Goal: Information Seeking & Learning: Learn about a topic

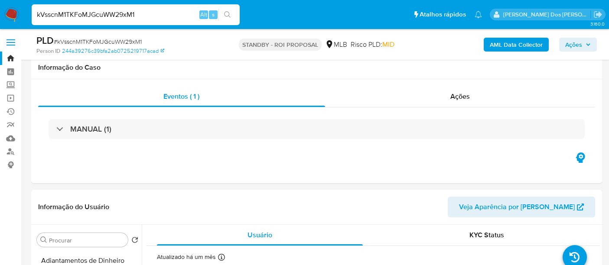
select select "10"
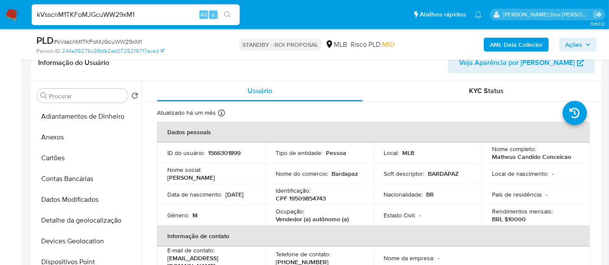
scroll to position [147, 0]
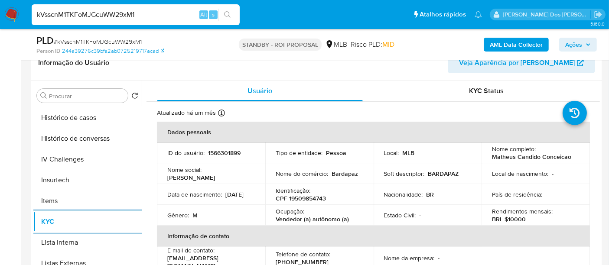
click at [75, 13] on input "kVsscnM1TKFoMJGcuWW29xM1" at bounding box center [136, 14] width 208 height 11
type input "renatolopesfilho1011@gmail.com"
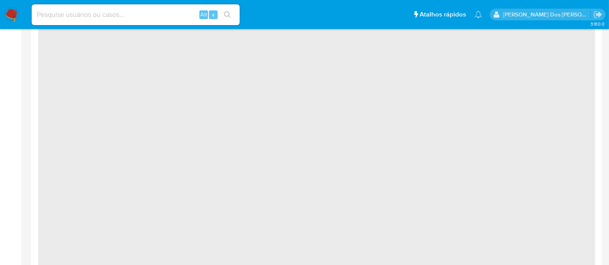
select select "10"
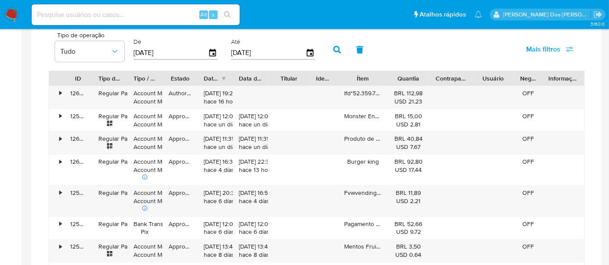
scroll to position [505, 0]
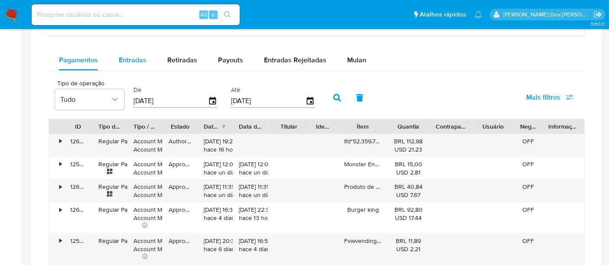
click at [132, 62] on span "Entradas" at bounding box center [133, 60] width 28 height 10
select select "10"
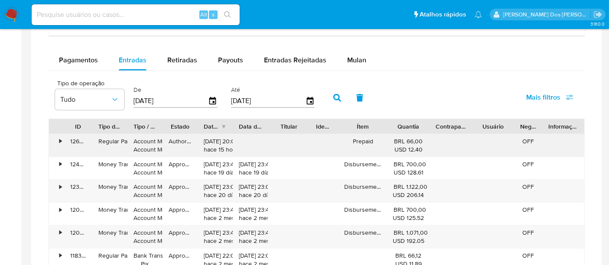
click at [60, 137] on div "•" at bounding box center [60, 141] width 2 height 8
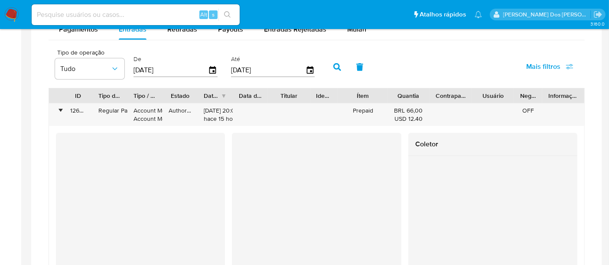
scroll to position [521, 0]
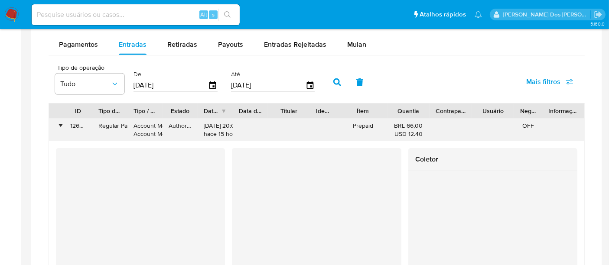
click at [59, 123] on div "•" at bounding box center [60, 126] width 2 height 8
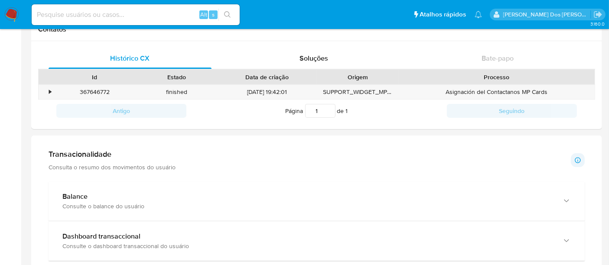
scroll to position [328, 0]
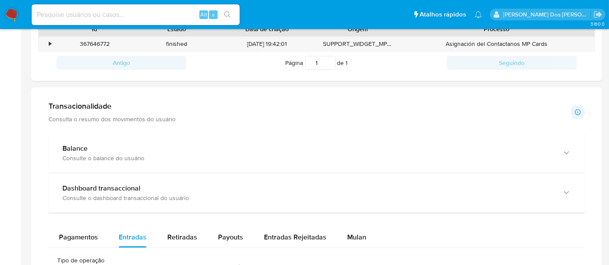
click at [227, 155] on div "Consulte o balance do usuário" at bounding box center [307, 158] width 491 height 8
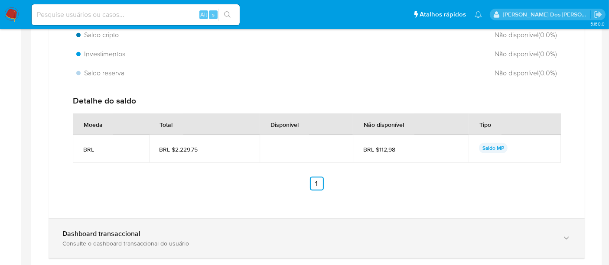
scroll to position [425, 0]
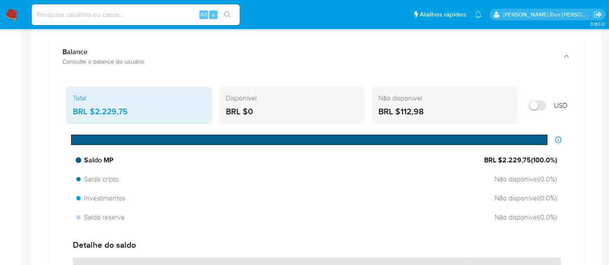
click at [262, 154] on div "Saldo MP BRL $2.229,75 ( 100.0 %)" at bounding box center [316, 160] width 487 height 16
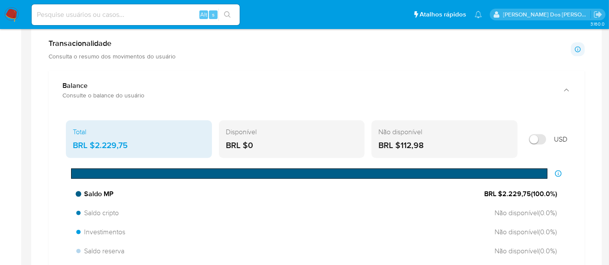
scroll to position [376, 0]
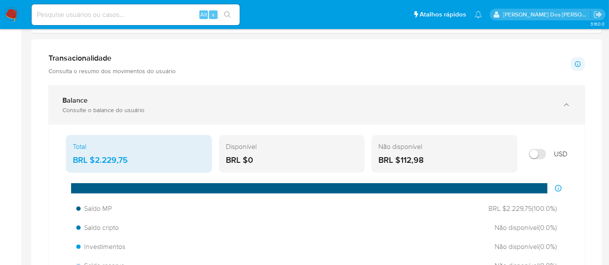
click at [340, 106] on div "Consulte o balance do usuário" at bounding box center [307, 110] width 491 height 8
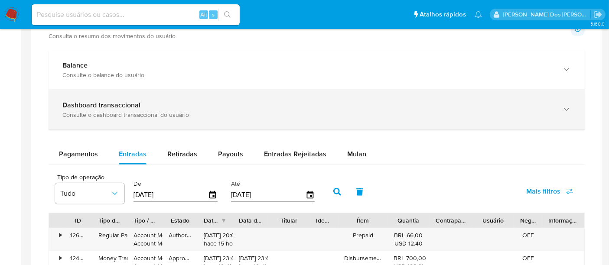
scroll to position [425, 0]
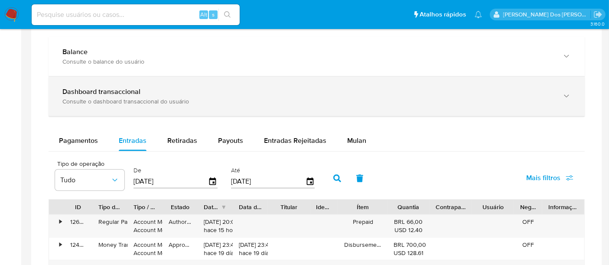
click at [318, 90] on div "Dashboard transaccional" at bounding box center [307, 92] width 491 height 9
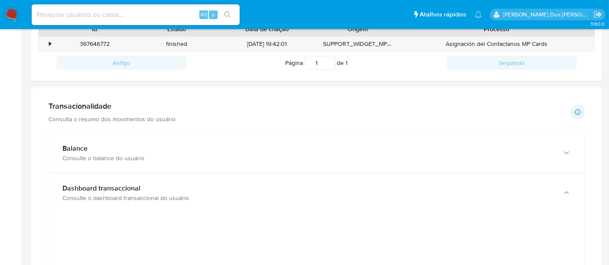
scroll to position [376, 0]
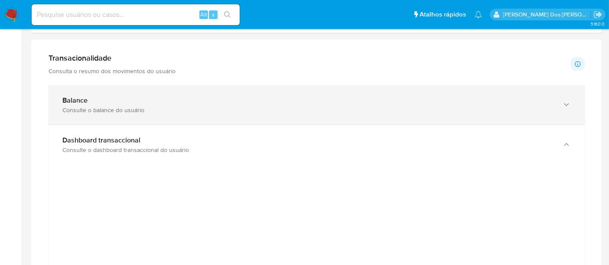
click at [246, 109] on div "Consulte o balance do usuário" at bounding box center [307, 110] width 491 height 8
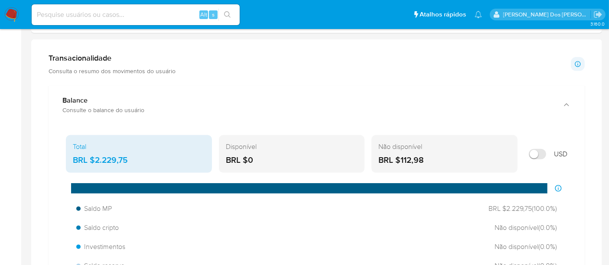
click at [114, 163] on div "BRL $2.229,75" at bounding box center [139, 160] width 132 height 11
click at [114, 17] on input at bounding box center [136, 14] width 208 height 11
type input "renatolopes1005@gmail.com"
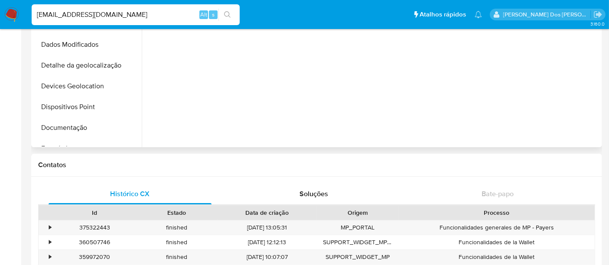
select select "10"
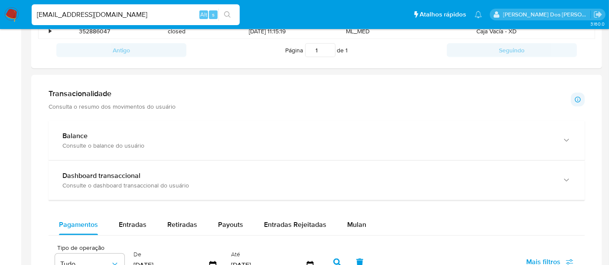
scroll to position [433, 0]
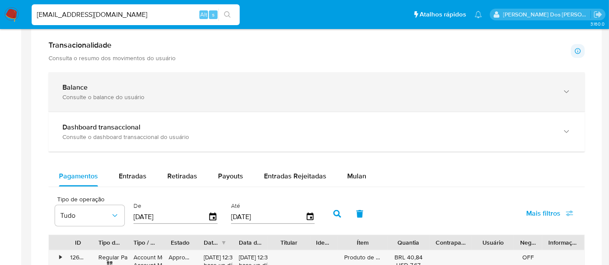
click at [291, 95] on div "Consulte o balance do usuário" at bounding box center [307, 97] width 491 height 8
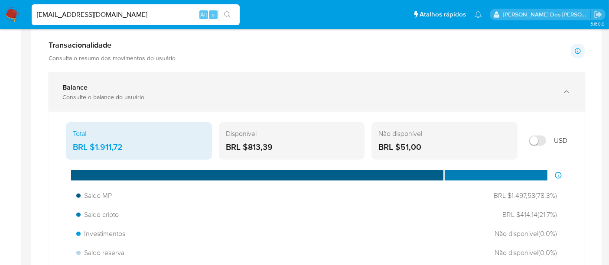
click at [201, 95] on div "Consulte o balance do usuário" at bounding box center [307, 97] width 491 height 8
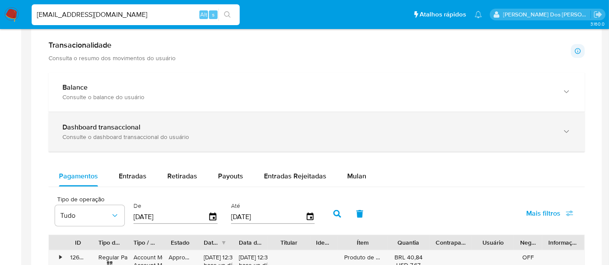
click at [211, 120] on div "Dashboard transaccional Consulte o dashboard transaccional do usuário" at bounding box center [317, 131] width 536 height 39
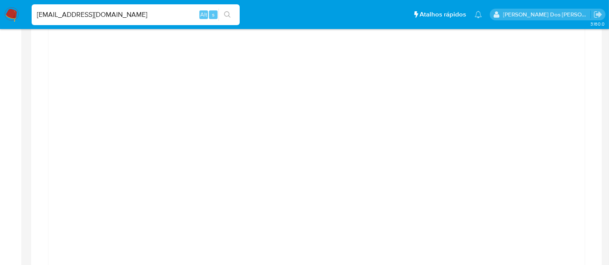
scroll to position [674, 0]
click at [97, 12] on input "renatolopes1005@gmail.com" at bounding box center [136, 14] width 208 height 11
paste input "E6OpNnXjd24Ngz78HLijfRPS"
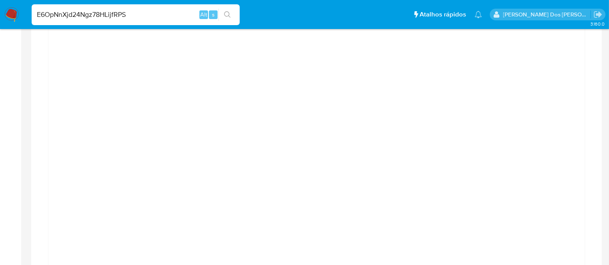
type input "E6OpNnXjd24Ngz78HLijfRPS"
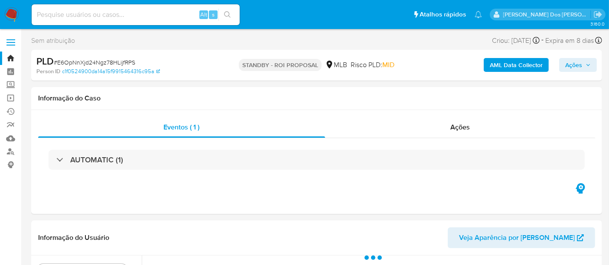
scroll to position [144, 0]
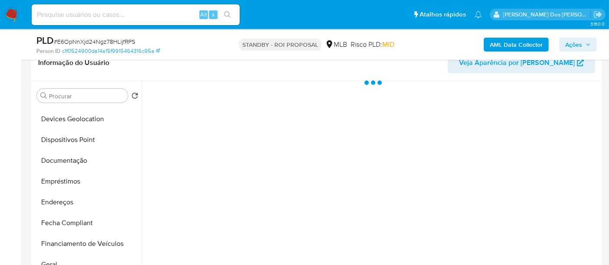
select select "10"
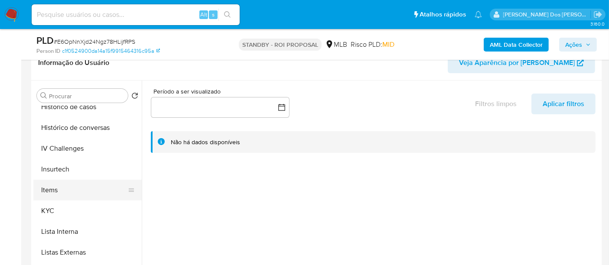
scroll to position [337, 0]
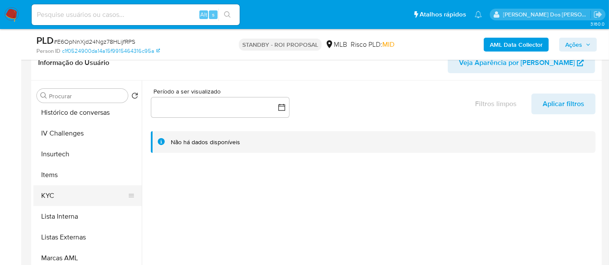
click at [49, 192] on button "KYC" at bounding box center [83, 195] width 101 height 21
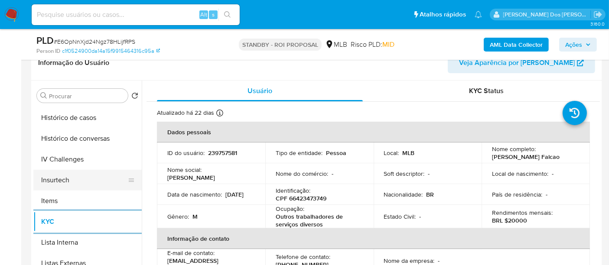
scroll to position [288, 0]
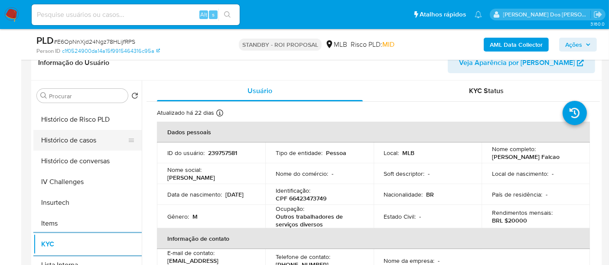
click at [70, 144] on button "Histórico de casos" at bounding box center [83, 140] width 101 height 21
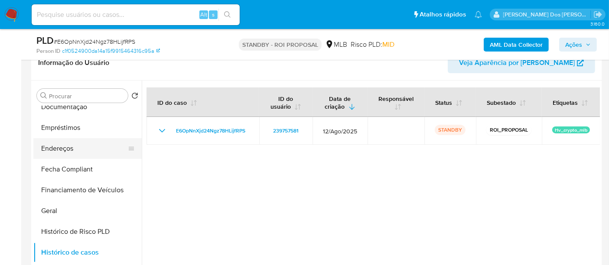
scroll to position [144, 0]
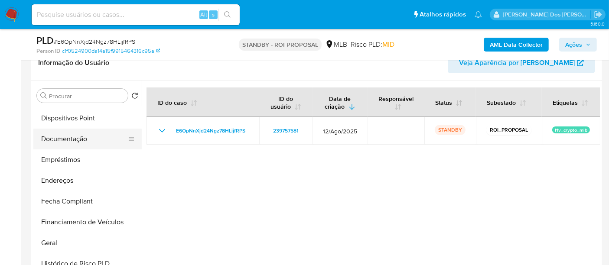
click at [68, 136] on button "Documentação" at bounding box center [83, 139] width 101 height 21
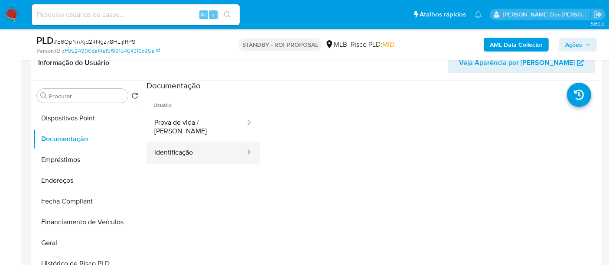
click at [174, 143] on button "Identificação" at bounding box center [196, 153] width 100 height 22
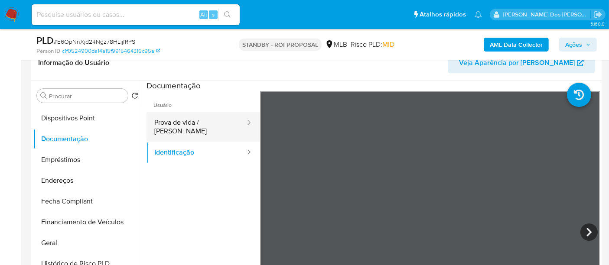
click at [205, 120] on button "Prova de vida / Selfie" at bounding box center [196, 126] width 100 height 29
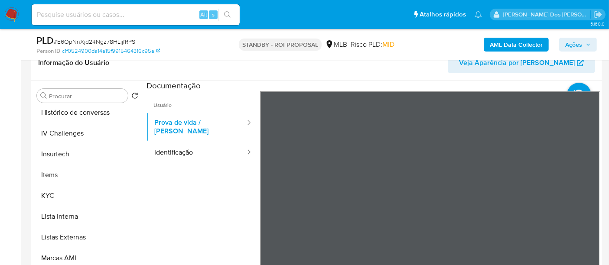
scroll to position [407, 0]
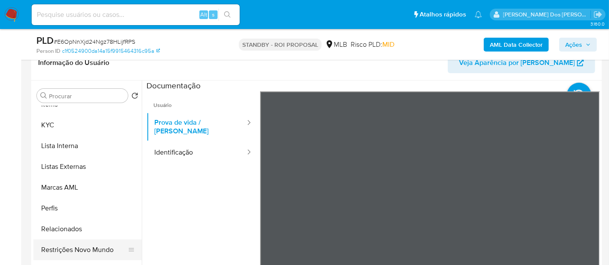
click at [97, 244] on button "Restrições Novo Mundo" at bounding box center [83, 250] width 101 height 21
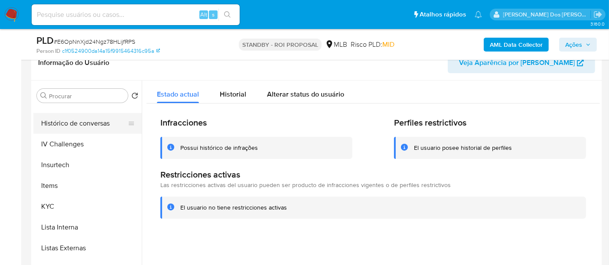
scroll to position [263, 0]
click at [52, 127] on button "Geral" at bounding box center [83, 124] width 101 height 21
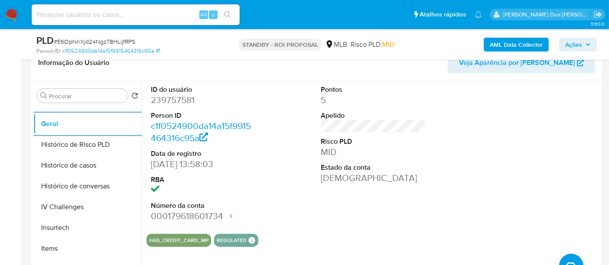
click at [161, 23] on div "Alt s" at bounding box center [136, 14] width 208 height 21
click at [161, 22] on div "Alt s" at bounding box center [136, 14] width 208 height 21
click at [161, 20] on div "Alt s" at bounding box center [136, 14] width 208 height 21
click at [161, 18] on input at bounding box center [136, 14] width 208 height 11
paste input "7Kc2O7yHINL6MGKTlngWpadH"
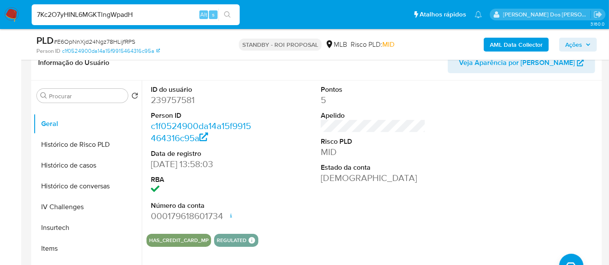
type input "7Kc2O7yHINL6MGKTlngWpadH"
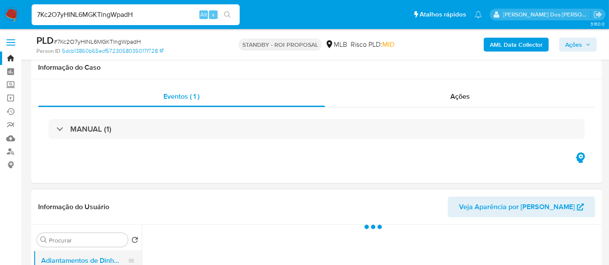
scroll to position [144, 0]
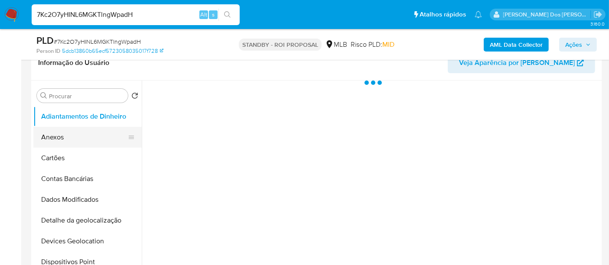
select select "10"
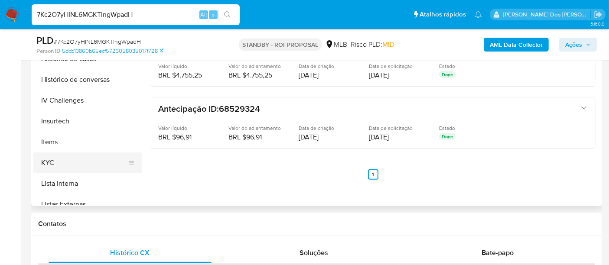
scroll to position [289, 0]
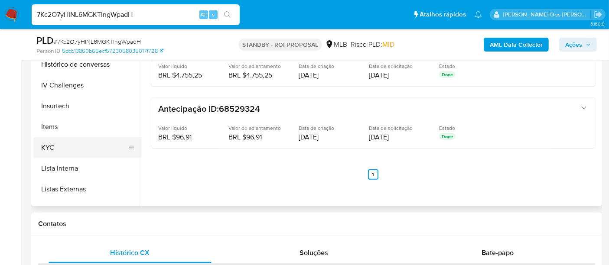
click at [50, 147] on button "KYC" at bounding box center [83, 147] width 101 height 21
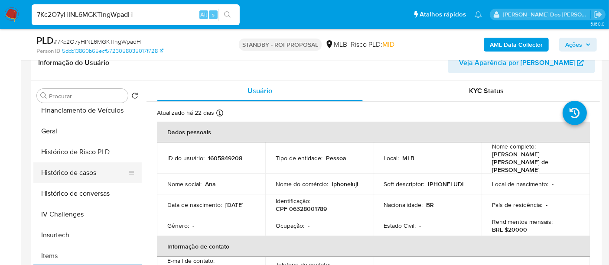
scroll to position [240, 0]
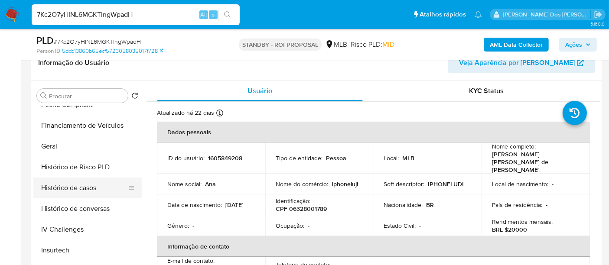
click at [83, 182] on button "Histórico de casos" at bounding box center [83, 188] width 101 height 21
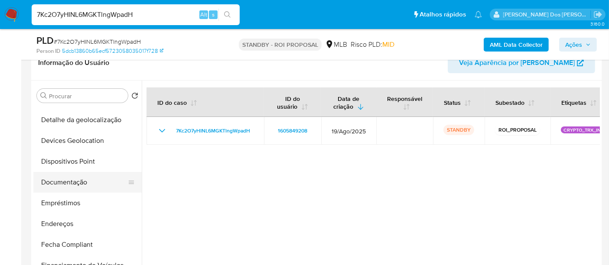
scroll to position [96, 0]
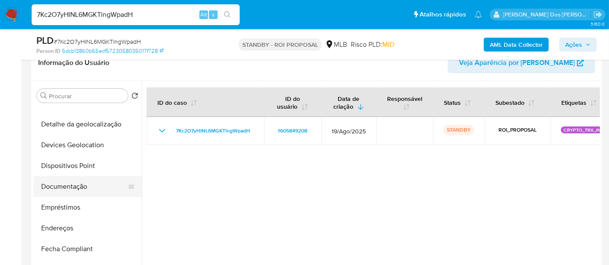
click at [77, 184] on button "Documentação" at bounding box center [83, 186] width 101 height 21
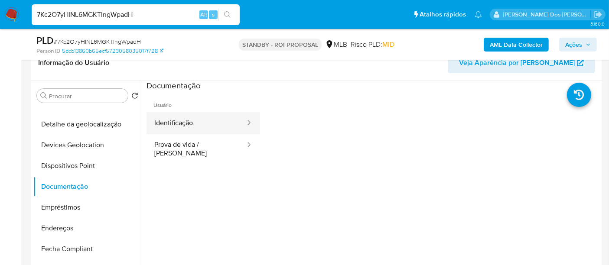
click at [185, 127] on button "Identificação" at bounding box center [196, 123] width 100 height 22
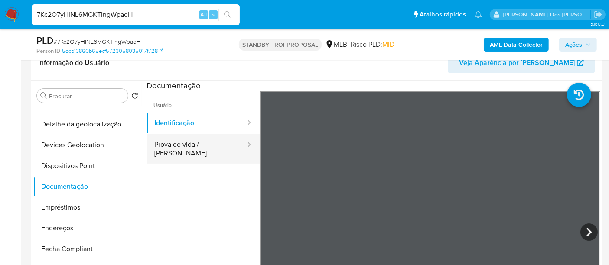
click at [212, 143] on button "Prova de vida / Selfie" at bounding box center [196, 148] width 100 height 29
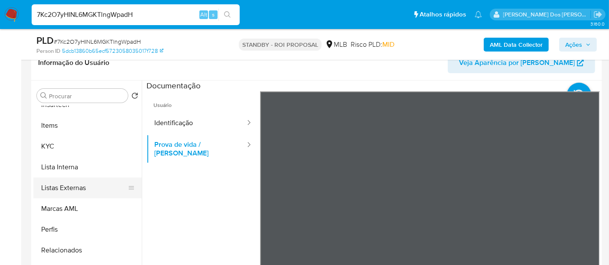
scroll to position [407, 0]
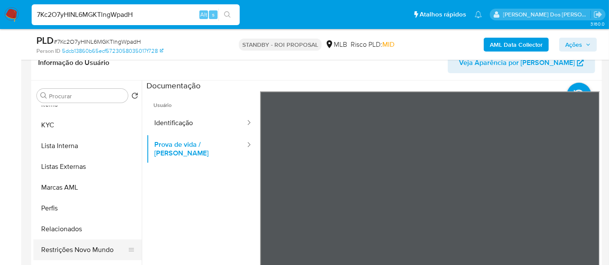
click at [82, 249] on button "Restrições Novo Mundo" at bounding box center [83, 250] width 101 height 21
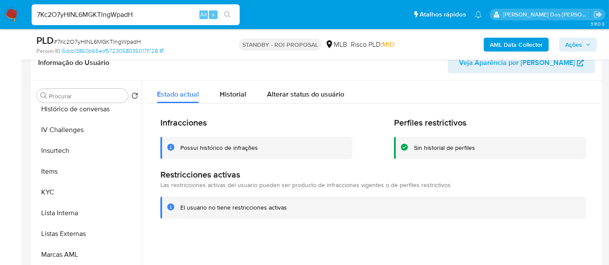
scroll to position [263, 0]
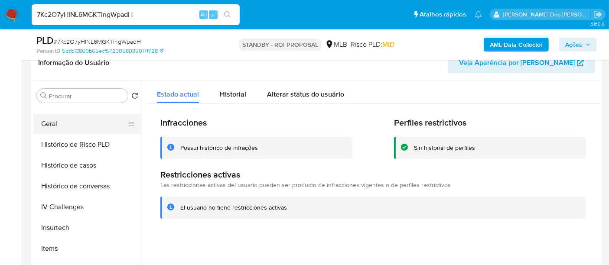
click at [49, 126] on button "Geral" at bounding box center [83, 124] width 101 height 21
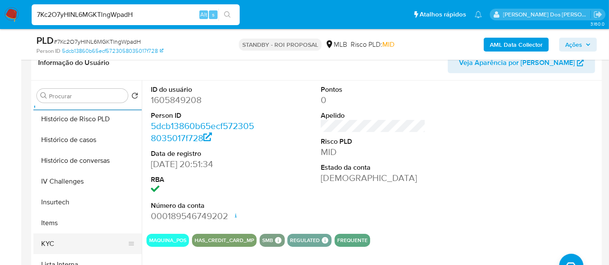
scroll to position [359, 0]
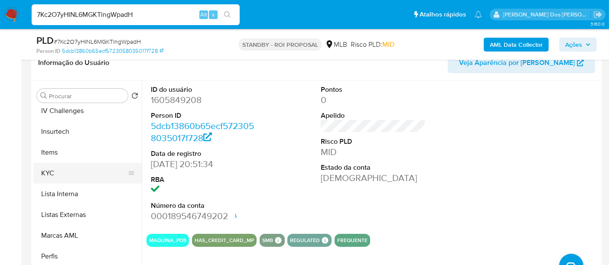
click at [49, 172] on button "KYC" at bounding box center [83, 173] width 101 height 21
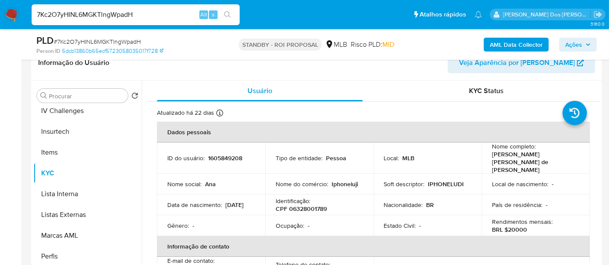
click at [113, 15] on input "7Kc2O7yHINL6MGKTlngWpadH" at bounding box center [136, 14] width 208 height 11
paste input "9ip7HVu4Es96cODZC1ZUCXNW"
type input "9ip7HVu4Es96cODZC1ZUCXNW"
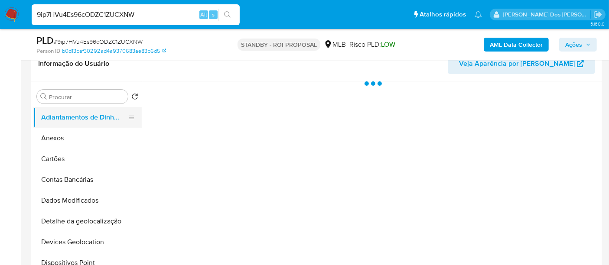
scroll to position [144, 0]
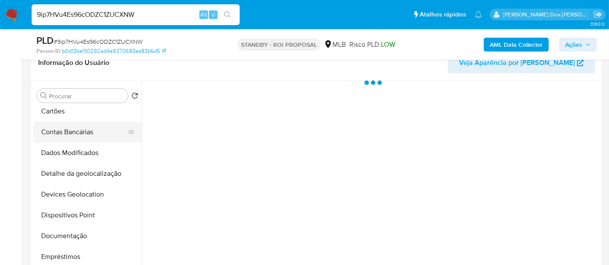
select select "10"
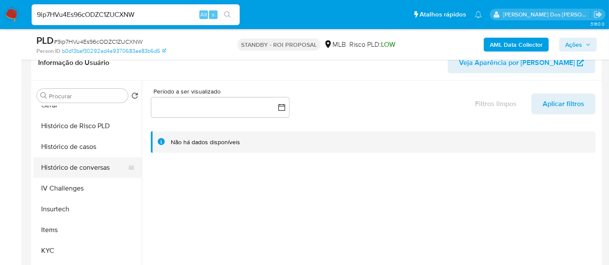
scroll to position [289, 0]
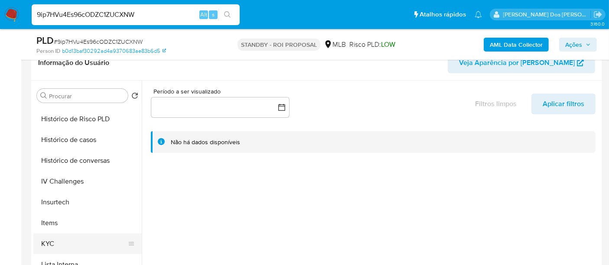
click at [54, 242] on button "KYC" at bounding box center [83, 244] width 101 height 21
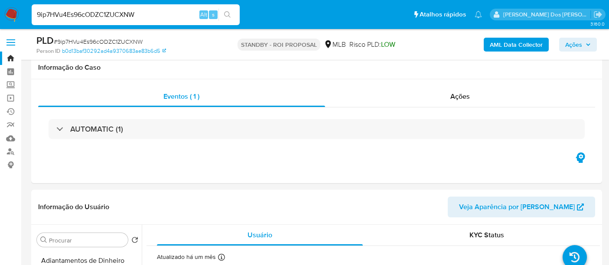
select select "10"
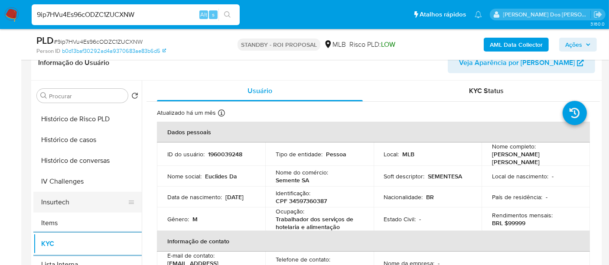
scroll to position [240, 0]
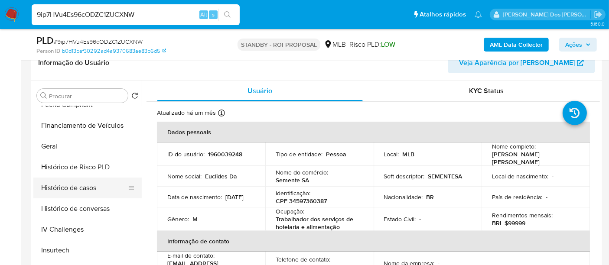
click at [72, 188] on button "Histórico de casos" at bounding box center [83, 188] width 101 height 21
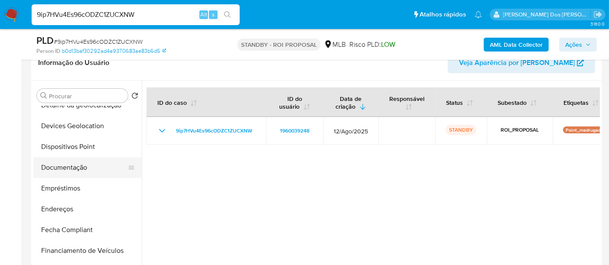
scroll to position [96, 0]
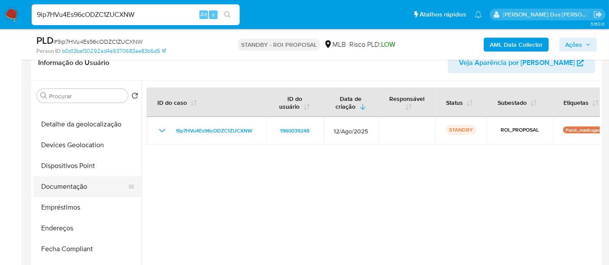
click at [68, 182] on button "Documentação" at bounding box center [83, 186] width 101 height 21
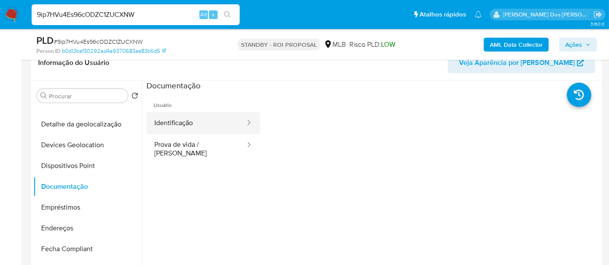
click at [179, 123] on button "Identificação" at bounding box center [196, 123] width 100 height 22
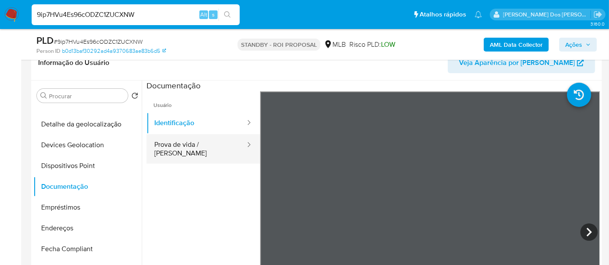
click at [221, 149] on button "Prova de vida / Selfie" at bounding box center [196, 148] width 100 height 29
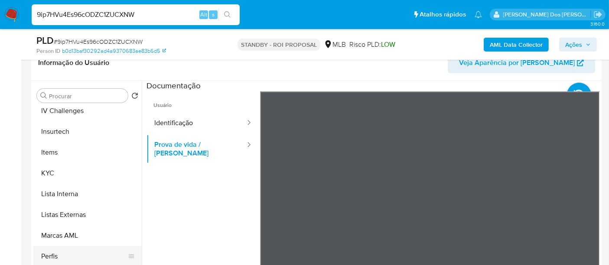
scroll to position [407, 0]
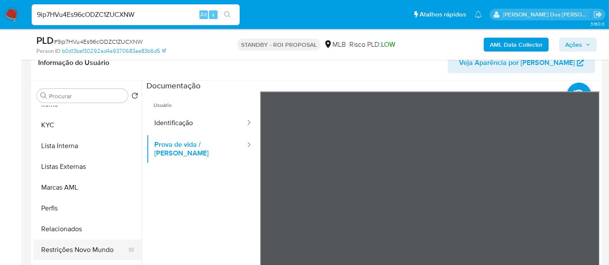
click at [91, 246] on button "Restrições Novo Mundo" at bounding box center [83, 250] width 101 height 21
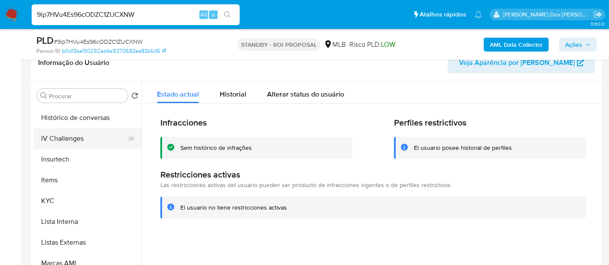
scroll to position [263, 0]
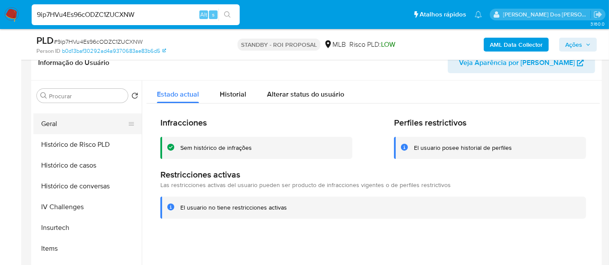
click at [54, 126] on button "Geral" at bounding box center [83, 124] width 101 height 21
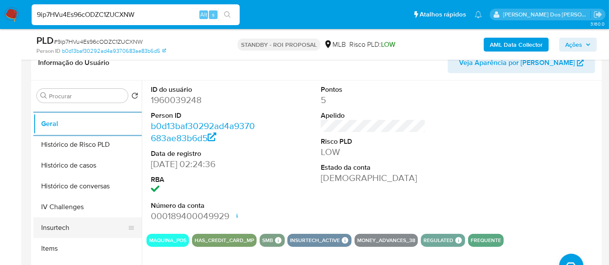
scroll to position [407, 0]
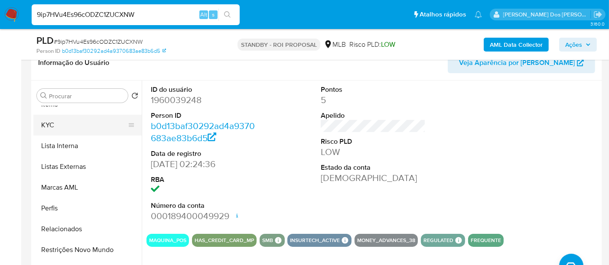
click at [47, 129] on button "KYC" at bounding box center [83, 125] width 101 height 21
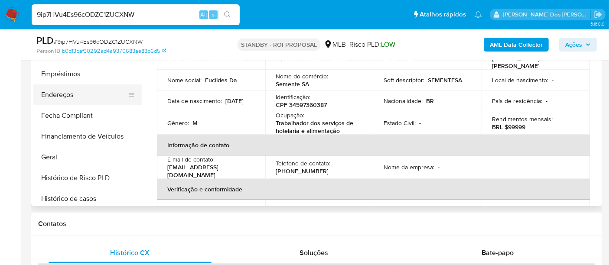
scroll to position [119, 0]
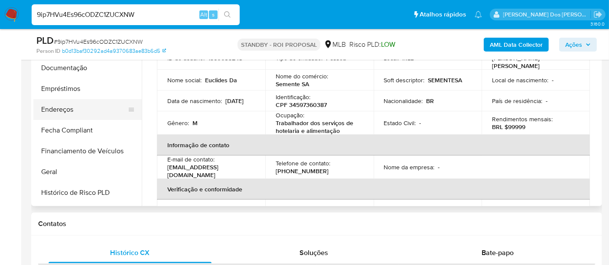
click at [54, 108] on button "Endereços" at bounding box center [83, 109] width 101 height 21
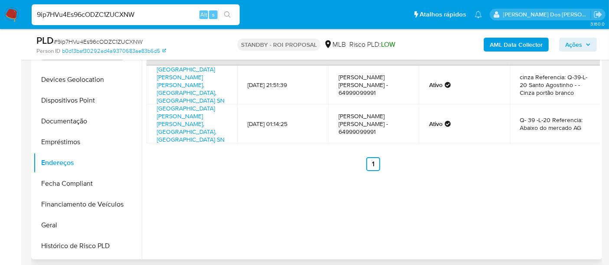
scroll to position [144, 0]
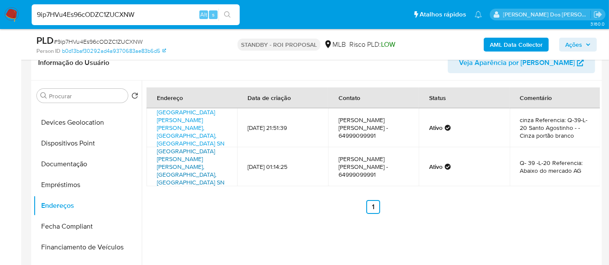
click at [181, 154] on link "Avenida João Coelho De Araújo Sn, Rio Verde, Goiás, 75904720, Brasil SN" at bounding box center [191, 167] width 68 height 40
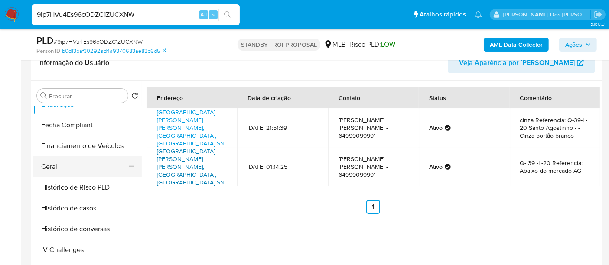
scroll to position [311, 0]
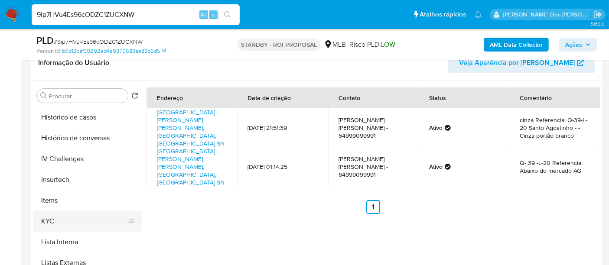
click at [51, 221] on button "KYC" at bounding box center [83, 221] width 101 height 21
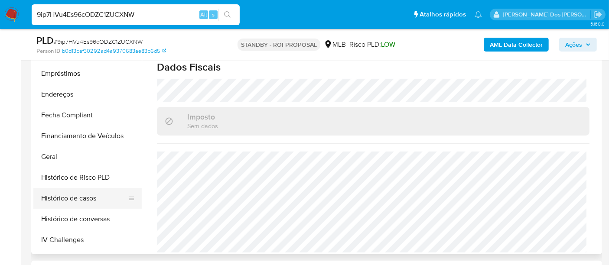
scroll to position [167, 0]
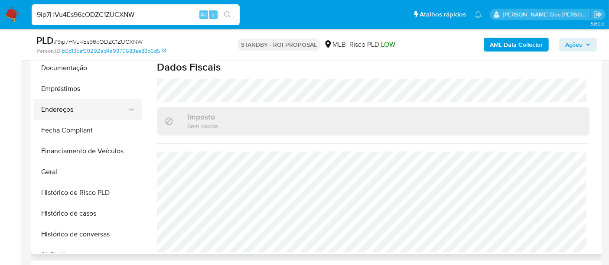
click at [63, 109] on button "Endereços" at bounding box center [83, 109] width 101 height 21
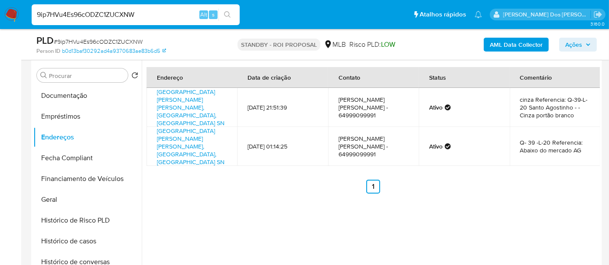
scroll to position [144, 0]
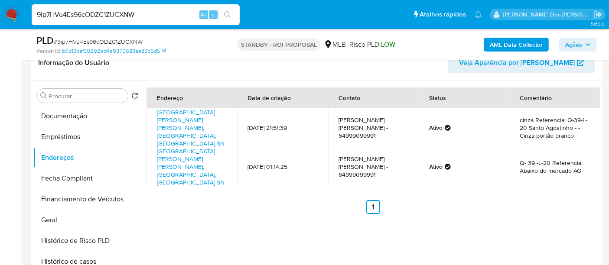
click at [109, 12] on input "9ip7HVu4Es96cODZC1ZUCXNW" at bounding box center [136, 14] width 208 height 11
paste input "pSIL1jA0E6jmCGL5YUSJvrSw"
type input "pSIL1jA0E6jmCGL5YUSJvrSw"
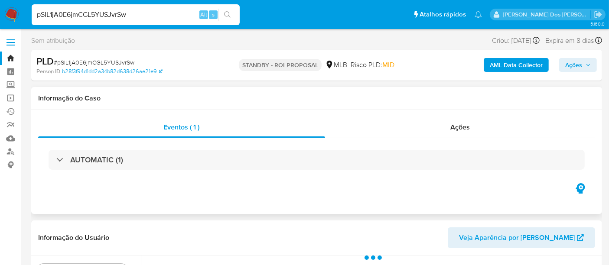
select select "10"
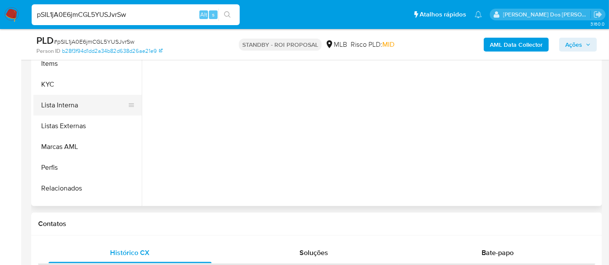
scroll to position [337, 0]
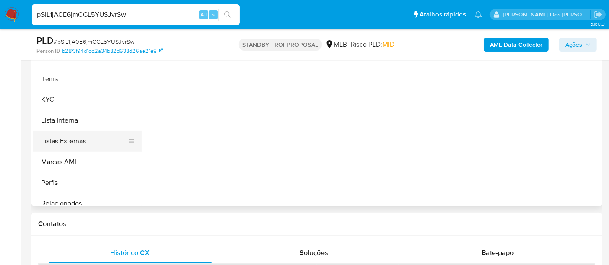
drag, startPoint x: 45, startPoint y: 100, endPoint x: 133, endPoint y: 130, distance: 92.9
click at [45, 99] on button "KYC" at bounding box center [87, 99] width 108 height 21
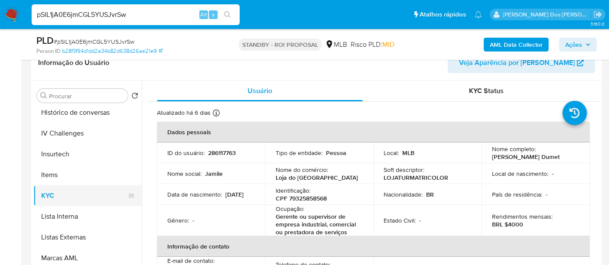
scroll to position [289, 0]
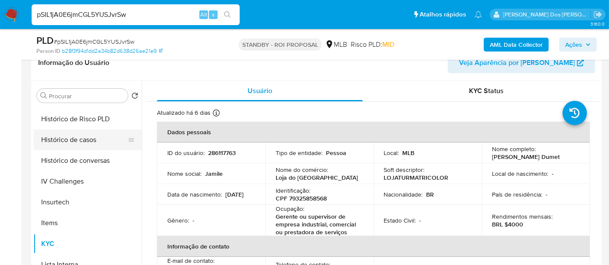
click at [81, 141] on button "Histórico de casos" at bounding box center [83, 140] width 101 height 21
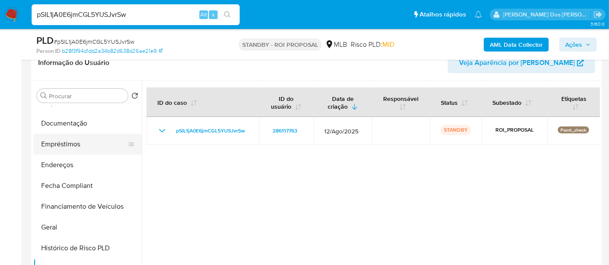
scroll to position [144, 0]
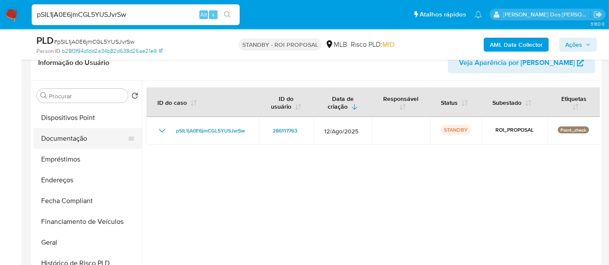
click at [72, 141] on button "Documentação" at bounding box center [83, 138] width 101 height 21
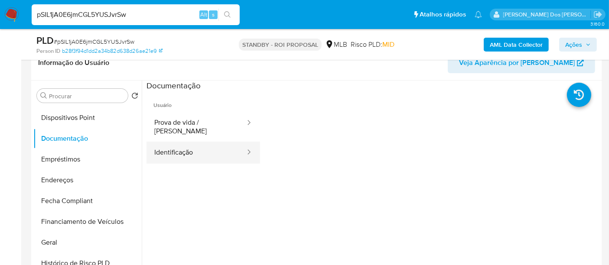
click at [188, 143] on button "Identificação" at bounding box center [196, 153] width 100 height 22
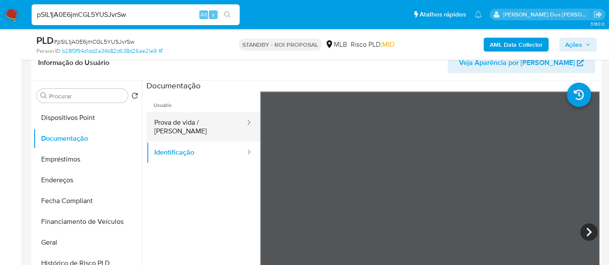
click at [214, 121] on button "Prova de vida / Selfie" at bounding box center [196, 126] width 100 height 29
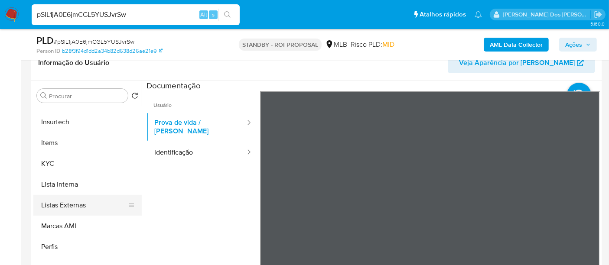
scroll to position [407, 0]
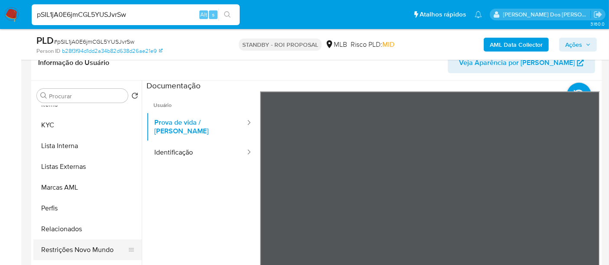
click at [90, 247] on button "Restrições Novo Mundo" at bounding box center [83, 250] width 101 height 21
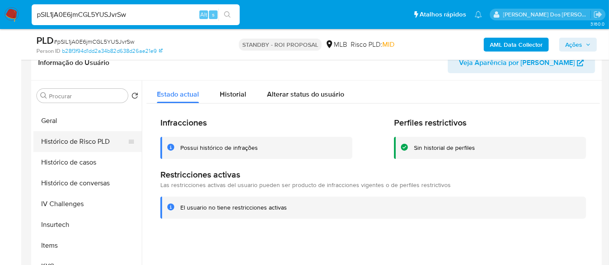
scroll to position [263, 0]
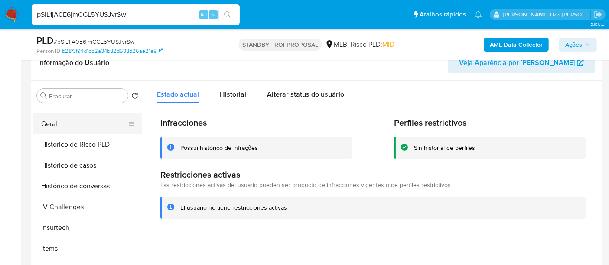
click at [50, 120] on button "Geral" at bounding box center [83, 124] width 101 height 21
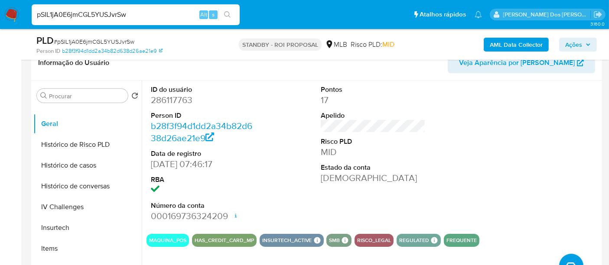
scroll to position [167, 0]
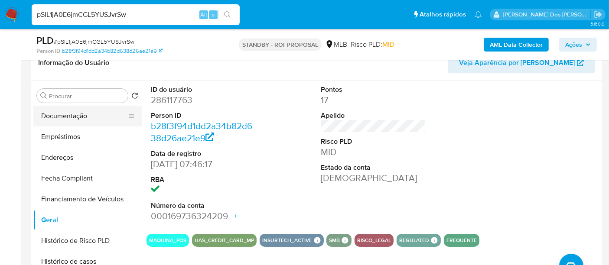
click at [61, 117] on button "Documentação" at bounding box center [83, 116] width 101 height 21
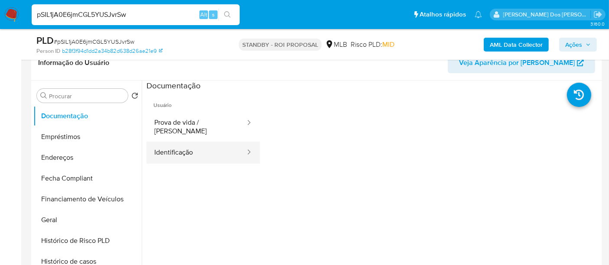
click at [179, 146] on button "Identificação" at bounding box center [196, 153] width 100 height 22
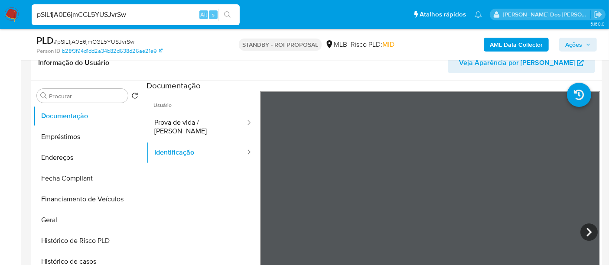
click at [141, 16] on input "pSIL1jA0E6jmCGL5YUSJvrSw" at bounding box center [136, 14] width 208 height 11
paste input "nD2IIIcIvNrlU76MvkksRYD3"
type input "nD2IIIcIvNrlU76MvkksRYD3"
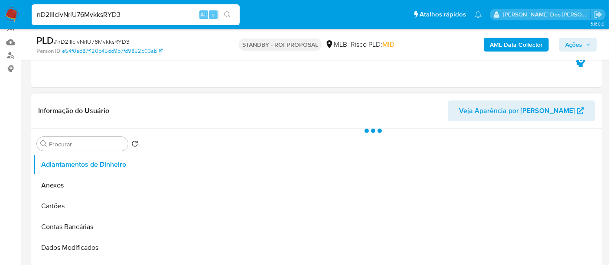
select select "10"
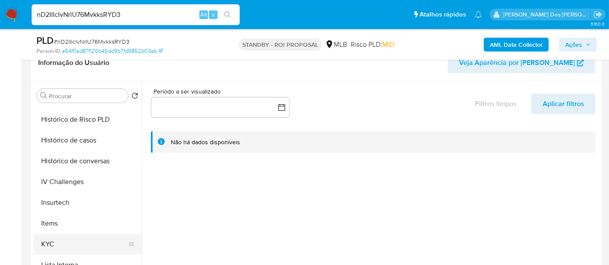
scroll to position [337, 0]
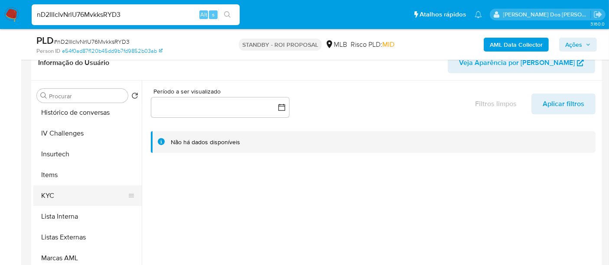
click at [51, 191] on button "KYC" at bounding box center [83, 195] width 101 height 21
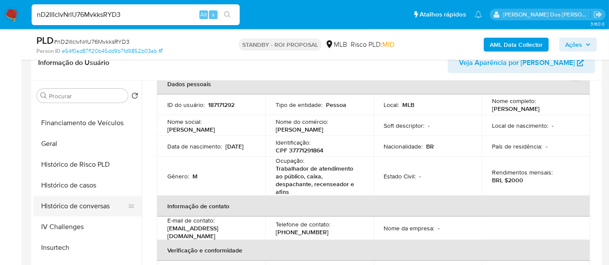
scroll to position [240, 0]
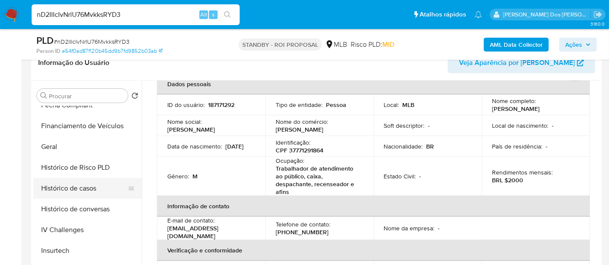
click at [90, 190] on button "Histórico de casos" at bounding box center [83, 188] width 101 height 21
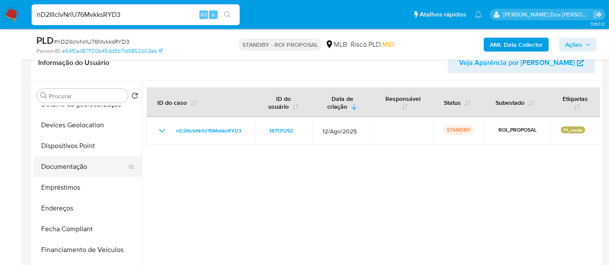
scroll to position [96, 0]
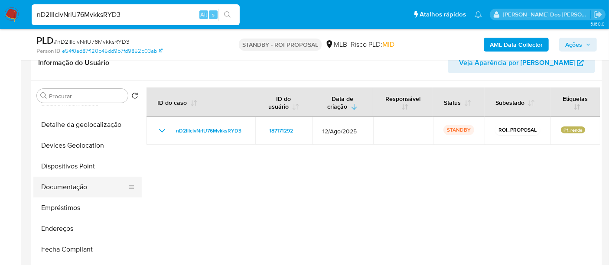
click at [77, 189] on button "Documentação" at bounding box center [83, 187] width 101 height 21
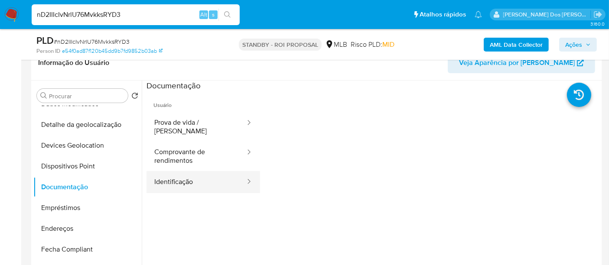
click at [182, 178] on button "Identificação" at bounding box center [196, 182] width 100 height 22
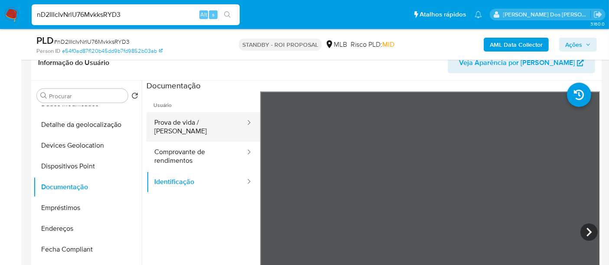
click at [197, 114] on button "Prova de vida / Selfie" at bounding box center [196, 126] width 100 height 29
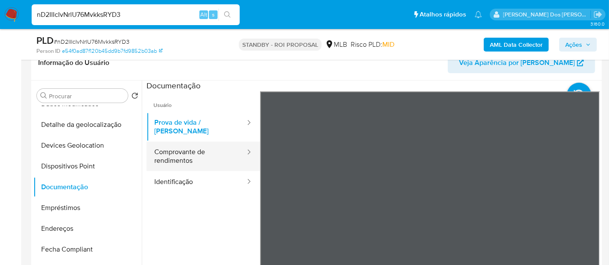
click at [189, 145] on button "Comprovante de rendimentos" at bounding box center [196, 156] width 100 height 29
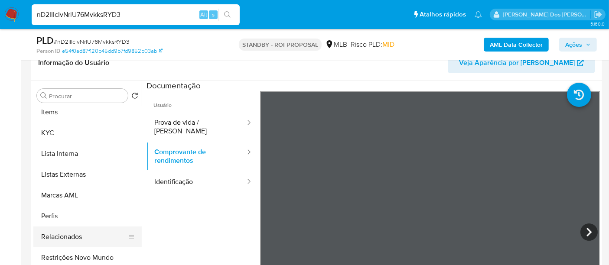
scroll to position [407, 0]
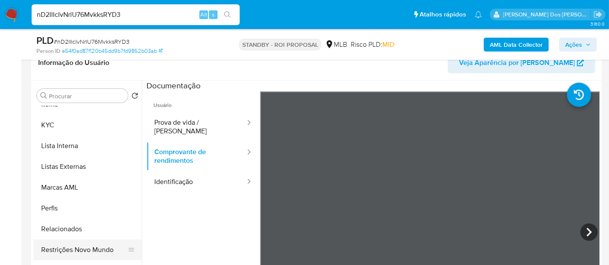
click at [84, 247] on button "Restrições Novo Mundo" at bounding box center [83, 250] width 101 height 21
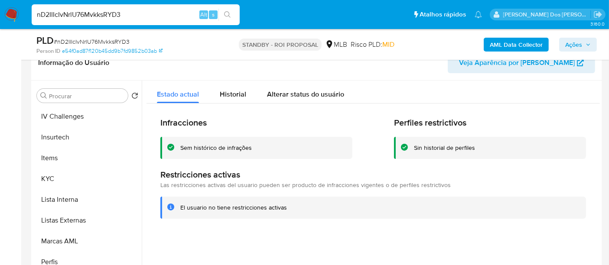
scroll to position [263, 0]
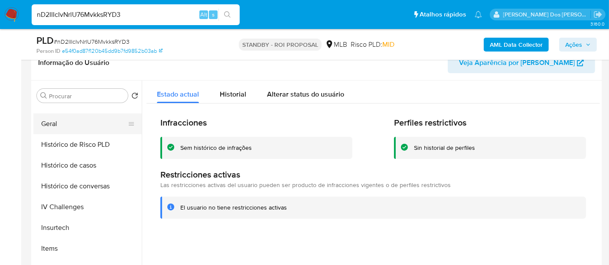
click at [54, 128] on button "Geral" at bounding box center [83, 124] width 101 height 21
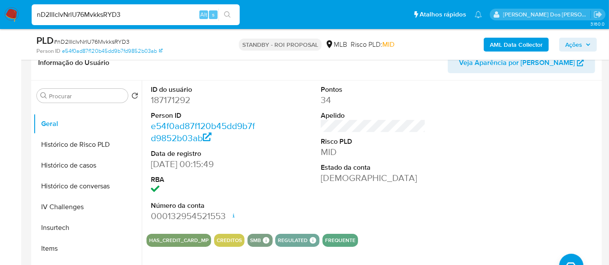
click at [91, 12] on input "nD2IIIcIvNrlU76MvkksRYD3" at bounding box center [136, 14] width 208 height 11
paste input "eiPS1iD3oDCIoRyQYbUSBTII"
type input "eiPS1iD3oDCIoRyQYbUSBTII"
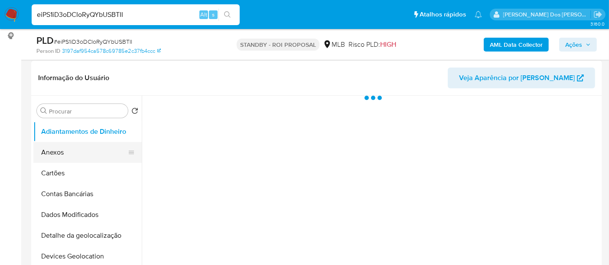
scroll to position [144, 0]
select select "10"
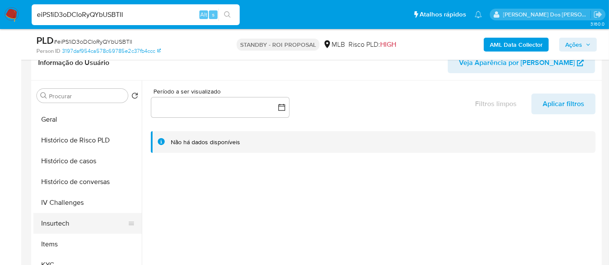
scroll to position [289, 0]
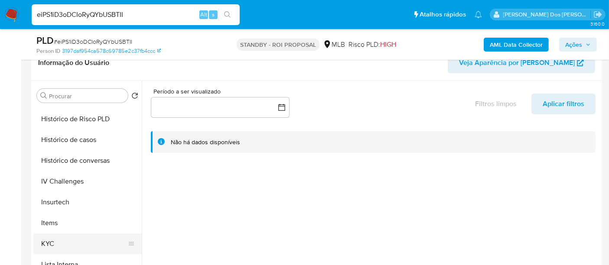
click at [45, 241] on button "KYC" at bounding box center [83, 244] width 101 height 21
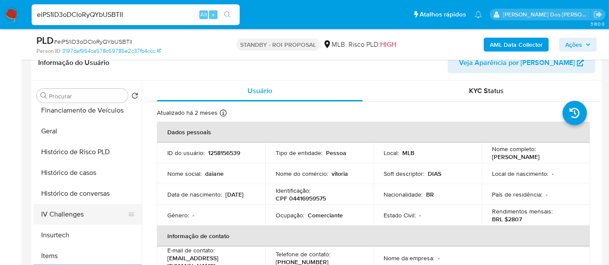
scroll to position [240, 0]
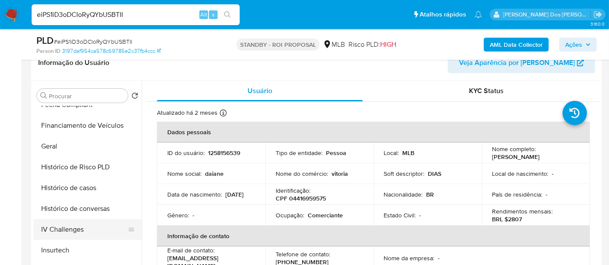
click at [65, 190] on button "Histórico de casos" at bounding box center [87, 188] width 108 height 21
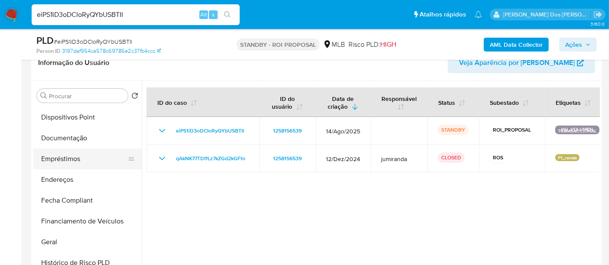
scroll to position [144, 0]
click at [62, 142] on button "Documentação" at bounding box center [83, 138] width 101 height 21
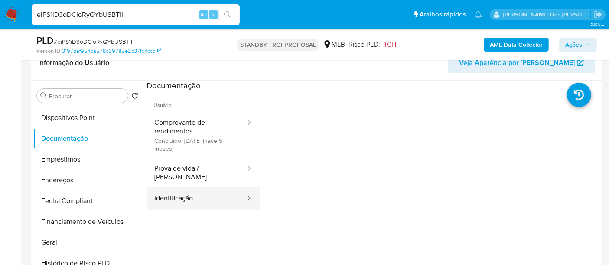
click at [178, 191] on button "Identificação" at bounding box center [196, 199] width 100 height 22
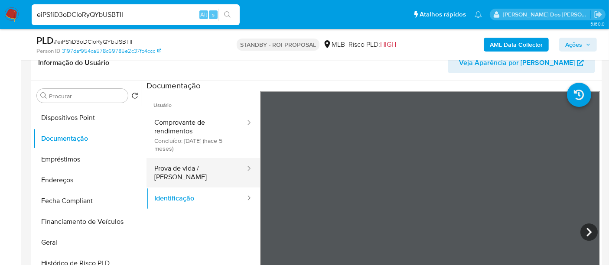
click at [199, 166] on button "Prova de vida / Selfie" at bounding box center [196, 172] width 100 height 29
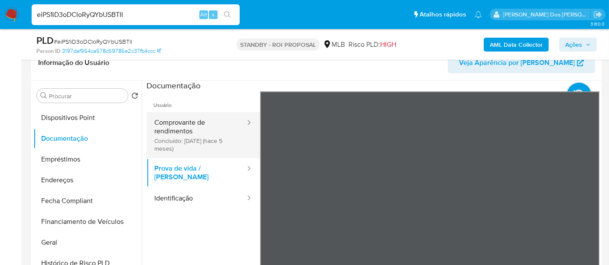
click at [192, 133] on button "Comprovante de rendimentos Concluído: 16/04/2025 (hace 5 meses)" at bounding box center [196, 135] width 100 height 46
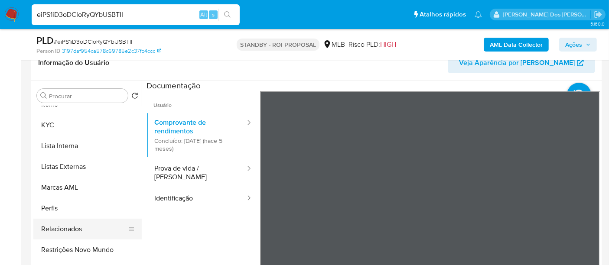
scroll to position [192, 0]
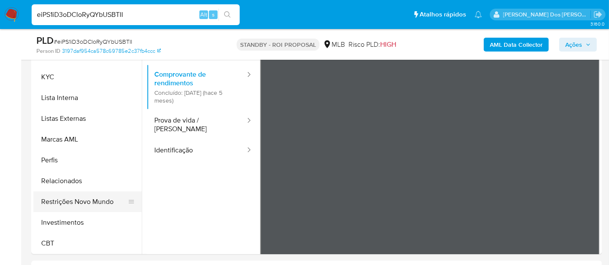
click at [87, 203] on button "Restrições Novo Mundo" at bounding box center [83, 202] width 101 height 21
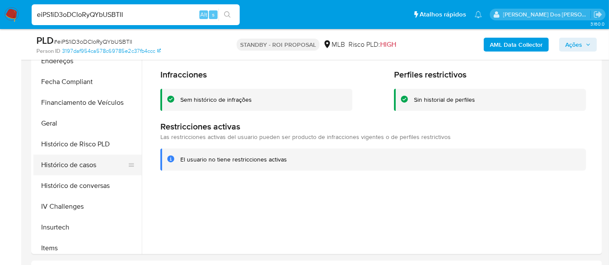
scroll to position [215, 0]
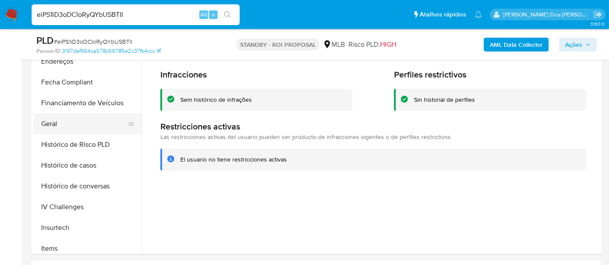
click at [47, 130] on button "Geral" at bounding box center [83, 124] width 101 height 21
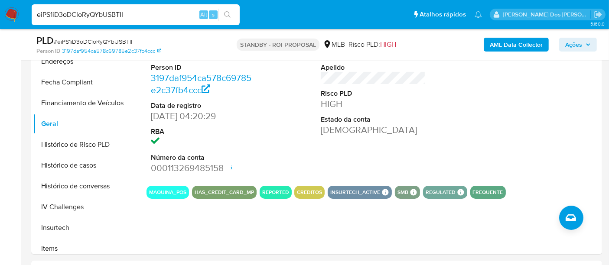
click at [122, 15] on input "eiPS1iD3oDCIoRyQYbUSBTII" at bounding box center [136, 14] width 208 height 11
paste input "OkoQEiq93Dn79v188PV1fwFQ"
type input "OkoQEiq93Dn79v188PV1fwFQ"
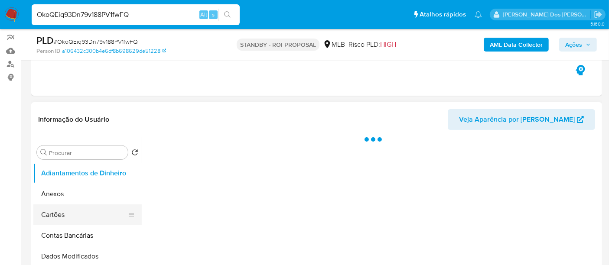
scroll to position [144, 0]
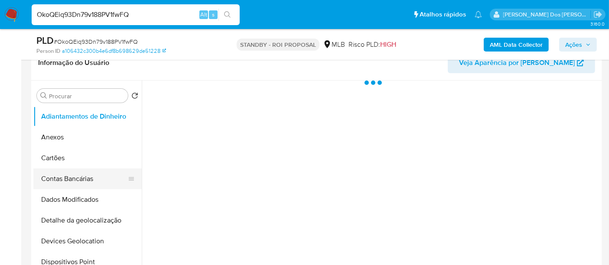
select select "10"
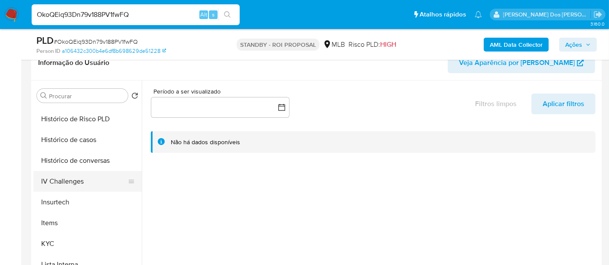
scroll to position [385, 0]
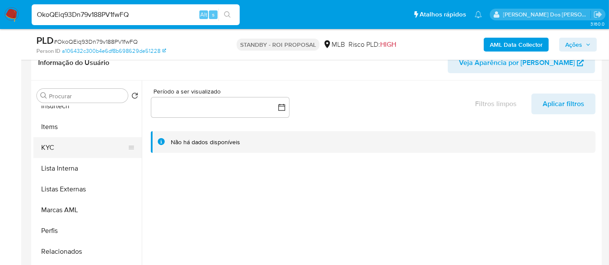
click at [53, 143] on button "KYC" at bounding box center [83, 147] width 101 height 21
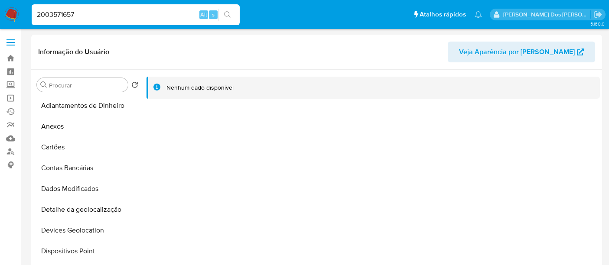
select select "10"
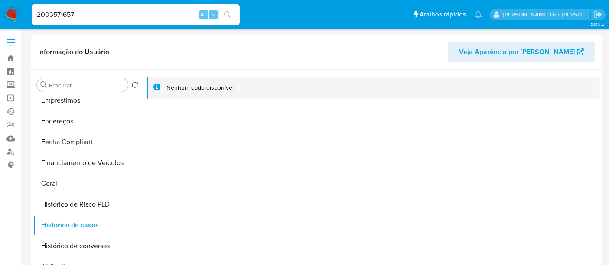
click at [122, 13] on input "2003571657" at bounding box center [136, 14] width 208 height 11
paste input "274871296"
type input "2274871296"
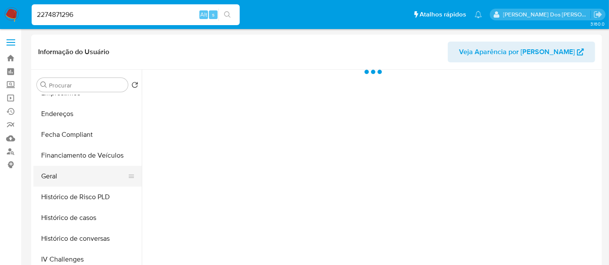
select select "10"
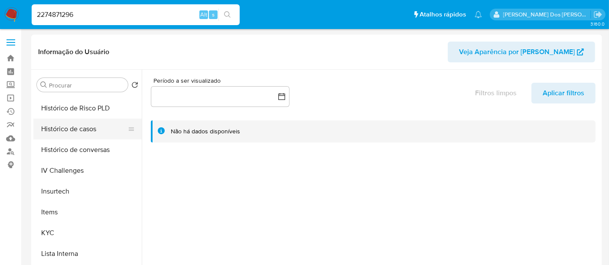
click at [79, 133] on button "Histórico de casos" at bounding box center [83, 129] width 101 height 21
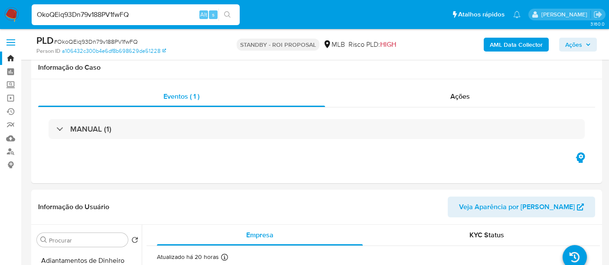
select select "10"
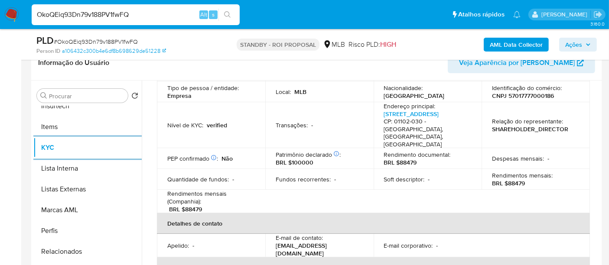
scroll to position [192, 0]
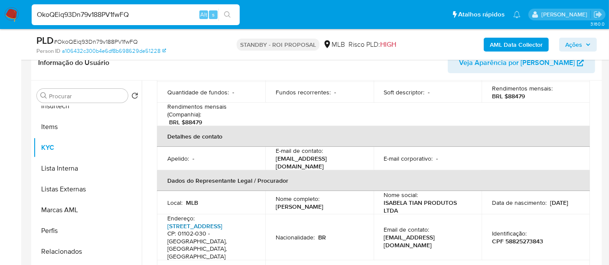
click at [222, 222] on link "Rua General Carmona 11, Luz" at bounding box center [194, 226] width 55 height 9
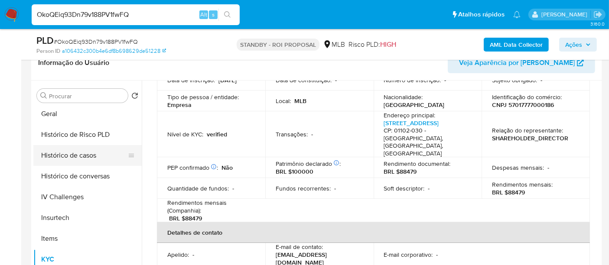
scroll to position [240, 0]
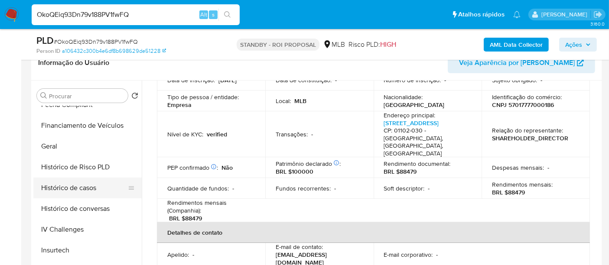
click at [70, 188] on button "Histórico de casos" at bounding box center [83, 188] width 101 height 21
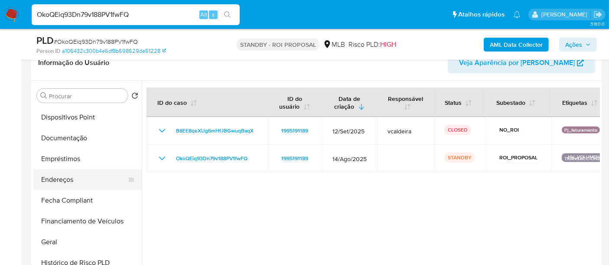
scroll to position [144, 0]
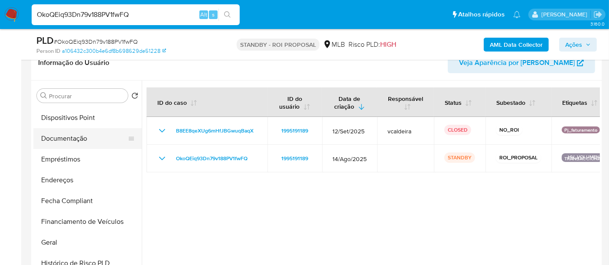
click at [73, 140] on button "Documentação" at bounding box center [83, 138] width 101 height 21
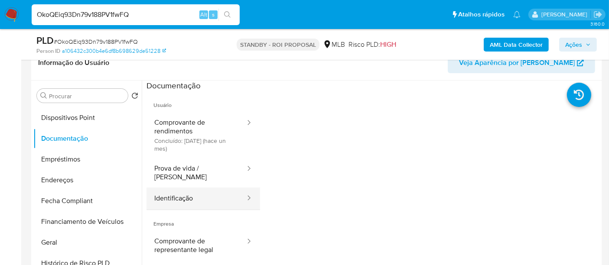
click at [174, 188] on button "Identificação" at bounding box center [196, 199] width 100 height 22
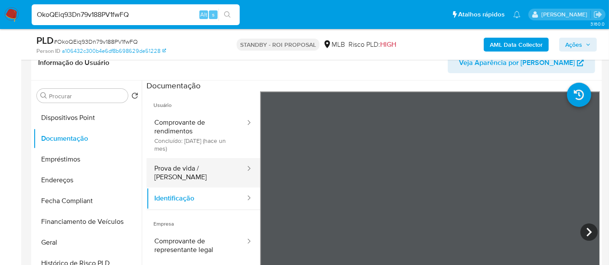
click at [192, 165] on button "Prova de vida / Selfie" at bounding box center [196, 172] width 100 height 29
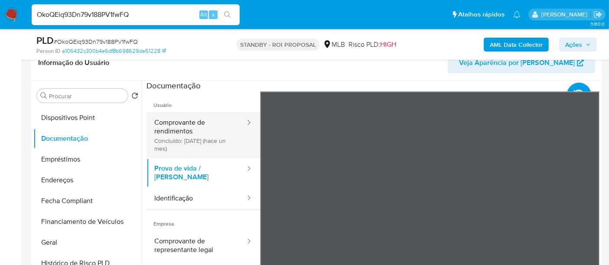
click at [171, 136] on button "Comprovante de rendimentos Concluído: 06/08/2025 (hace un mes)" at bounding box center [196, 135] width 100 height 46
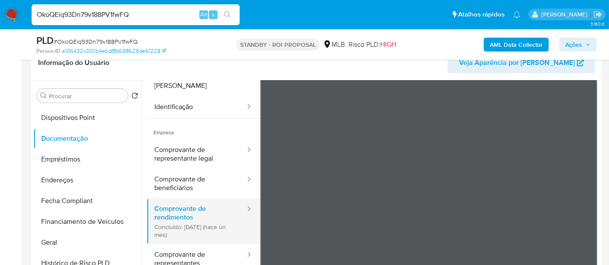
scroll to position [16, 0]
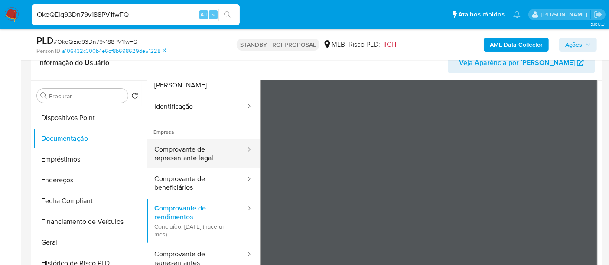
click at [177, 142] on button "Comprovante de representante legal" at bounding box center [196, 153] width 100 height 29
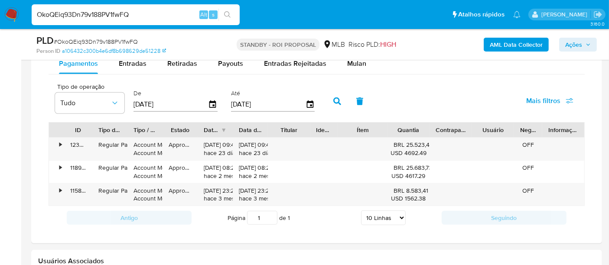
scroll to position [674, 0]
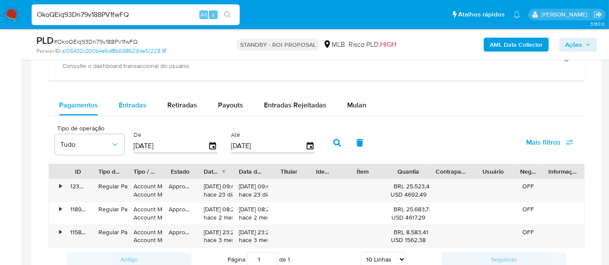
click at [135, 104] on span "Entradas" at bounding box center [133, 105] width 28 height 10
select select "10"
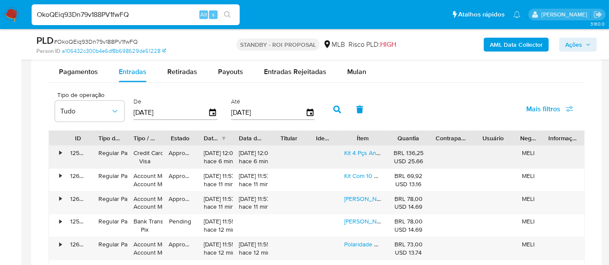
scroll to position [722, 0]
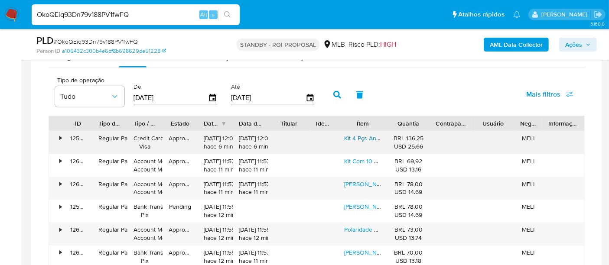
click at [353, 136] on link "Kit 4 Pçs Anel Brinco Choker Rígida Gota Pulseira Bracelete Dourado" at bounding box center [436, 138] width 185 height 9
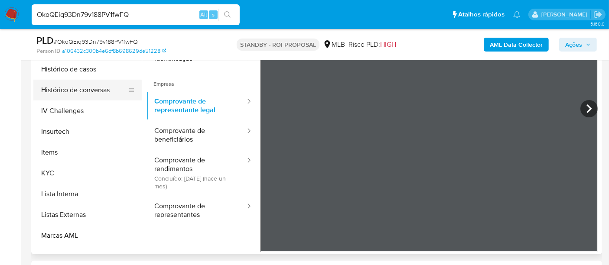
scroll to position [215, 0]
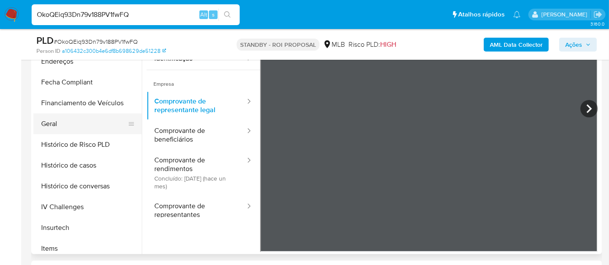
drag, startPoint x: 55, startPoint y: 122, endPoint x: 64, endPoint y: 122, distance: 8.7
click at [55, 122] on button "Geral" at bounding box center [83, 124] width 101 height 21
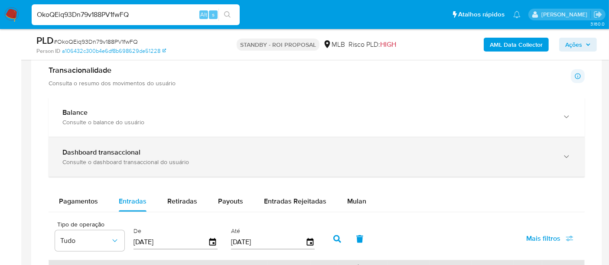
scroll to position [770, 0]
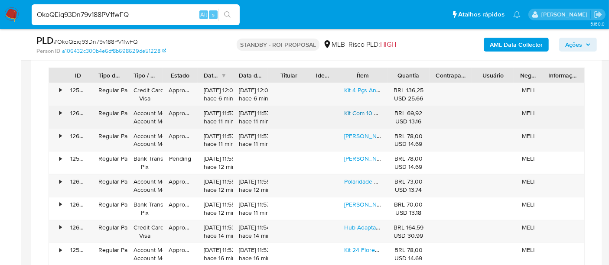
click at [349, 114] on link "Kit Com 10 Bebedouros Chupetas Inox Para Suíno Porco Adulto" at bounding box center [429, 113] width 170 height 9
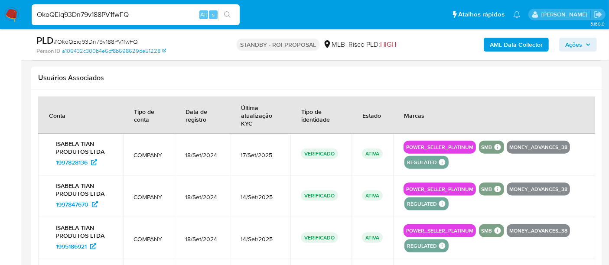
scroll to position [1107, 0]
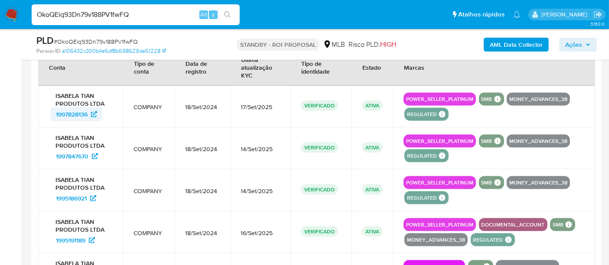
click at [71, 111] on span "1997828136" at bounding box center [72, 114] width 32 height 14
click at [77, 149] on span "1997847670" at bounding box center [72, 156] width 32 height 14
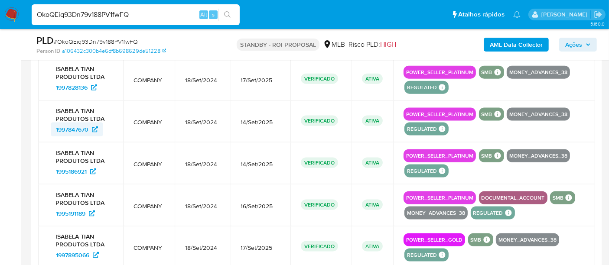
scroll to position [1155, 0]
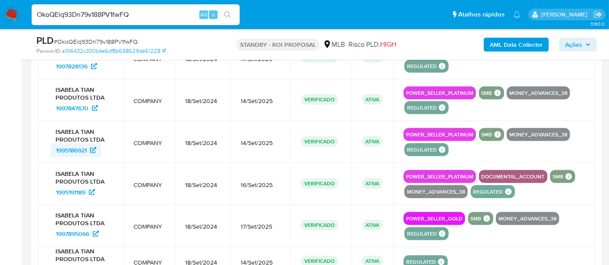
click at [80, 151] on span "1995186921" at bounding box center [71, 150] width 31 height 14
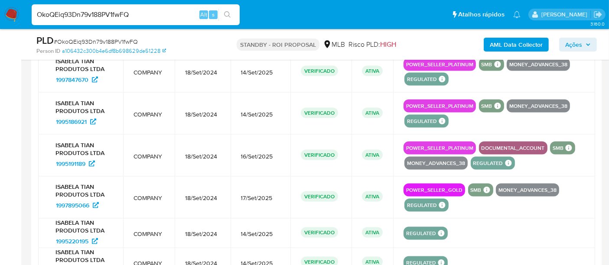
scroll to position [1203, 0]
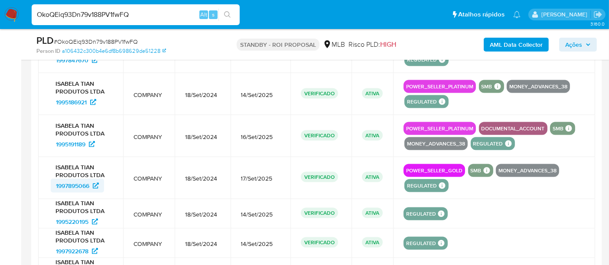
click at [78, 183] on span "1997895066" at bounding box center [72, 186] width 33 height 14
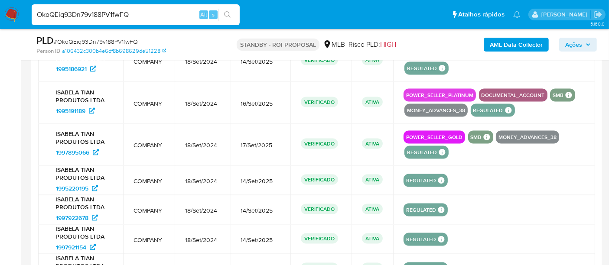
scroll to position [1251, 0]
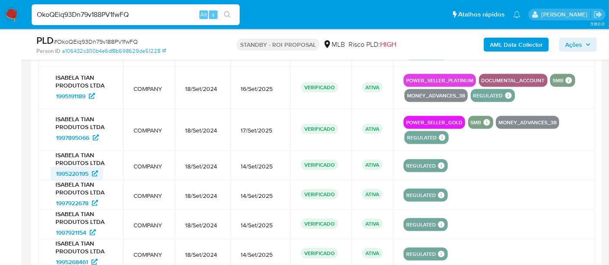
click at [84, 171] on span "1995220195" at bounding box center [72, 174] width 32 height 14
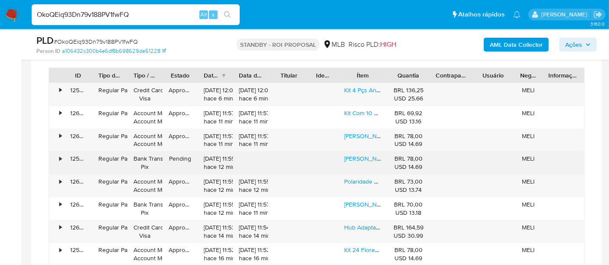
scroll to position [722, 0]
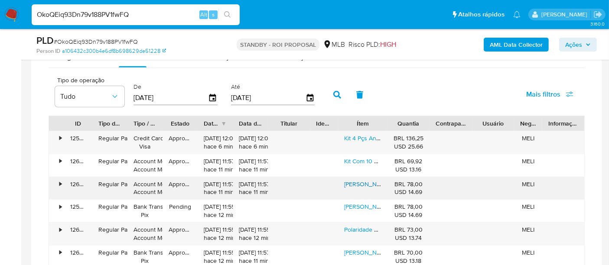
click at [357, 180] on link "Kit Ponteiro Talhadeira Para Martelete Rompedor Sextavado" at bounding box center [431, 184] width 175 height 9
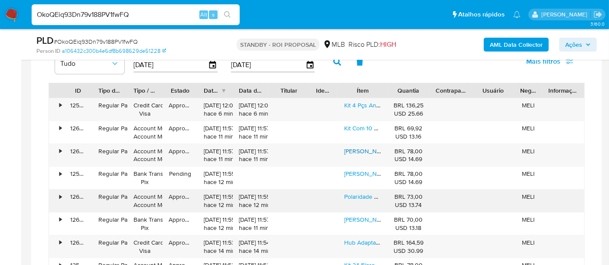
scroll to position [770, 0]
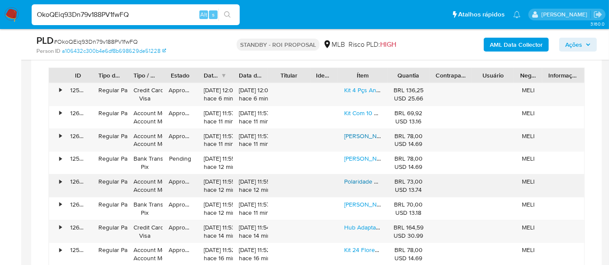
click at [353, 181] on link "Polaridade Voltímetro Teste Caneta Leitora De Voltagem Sinal" at bounding box center [425, 181] width 163 height 9
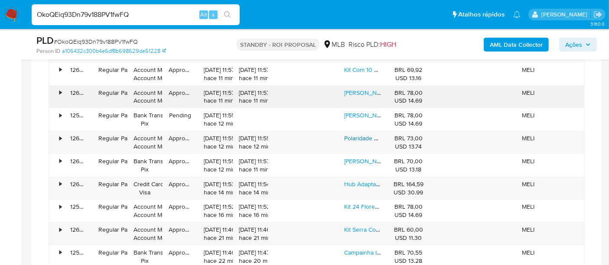
scroll to position [867, 0]
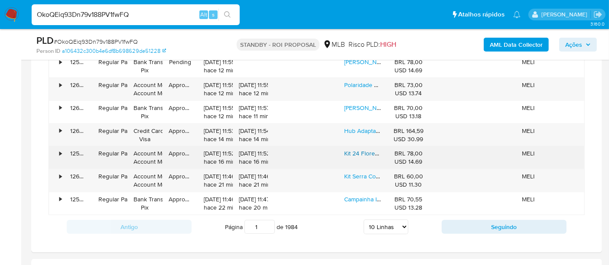
click at [348, 155] on div "Kit 24 Flores Enfeite Natal Para Árvore Decoração Artificial Dourado Flor" at bounding box center [362, 157] width 49 height 23
click at [349, 153] on link "Kit 24 Flores Enfeite Natal Para Árvore Decoração Artificial Dourado Flor" at bounding box center [442, 153] width 197 height 9
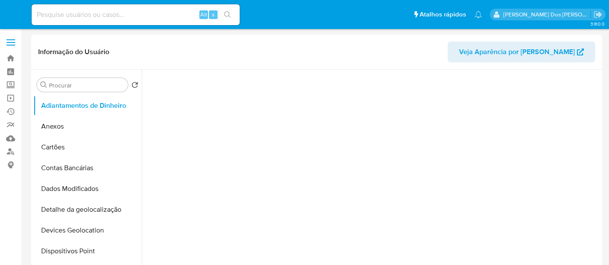
select select "10"
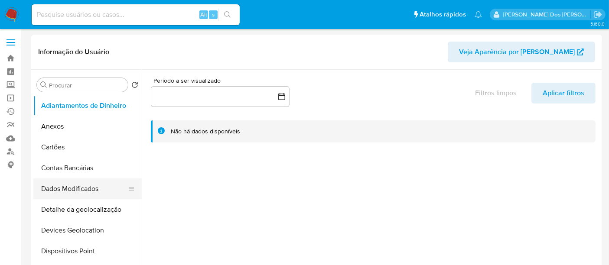
scroll to position [144, 0]
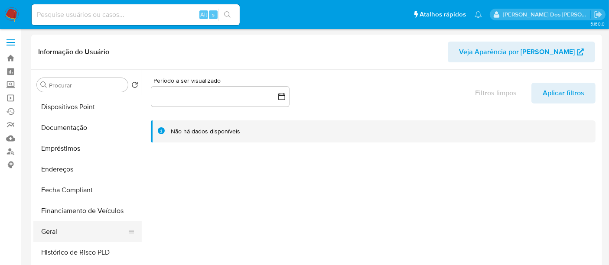
click at [49, 230] on button "Geral" at bounding box center [83, 231] width 101 height 21
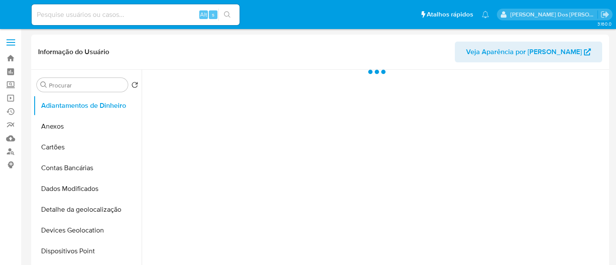
select select "10"
